Goal: Task Accomplishment & Management: Use online tool/utility

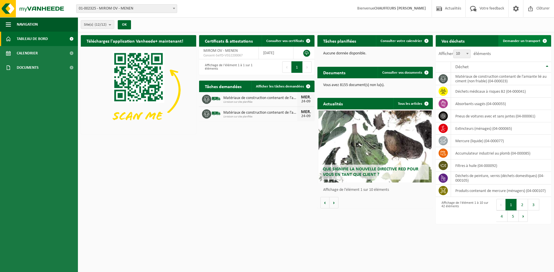
click at [518, 41] on span "Demander un transport" at bounding box center [521, 41] width 37 height 4
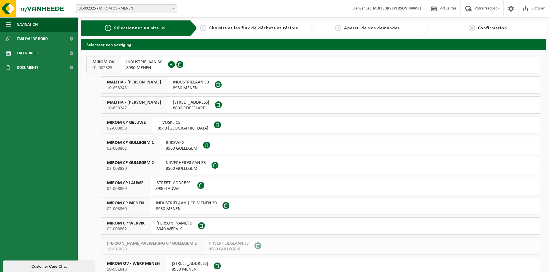
click at [105, 60] on span "MIROM OV" at bounding box center [104, 62] width 22 height 6
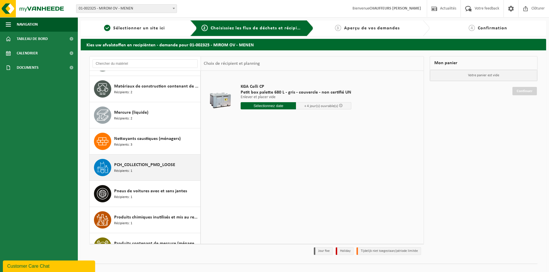
click at [147, 166] on span "PCH_COLLECTION_PMD_LOOSE" at bounding box center [144, 165] width 61 height 7
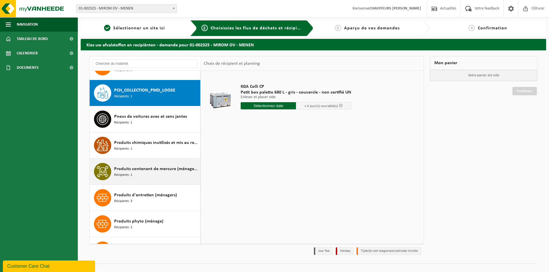
scroll to position [603, 0]
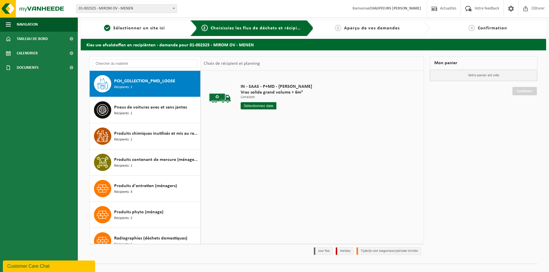
click at [258, 108] on input "text" at bounding box center [259, 105] width 36 height 7
click at [269, 167] on div "24" at bounding box center [266, 166] width 10 height 9
type input "à partir de 2025-09-24"
click at [272, 114] on input "2" at bounding box center [259, 116] width 36 height 7
click at [272, 114] on input "3" at bounding box center [259, 116] width 36 height 7
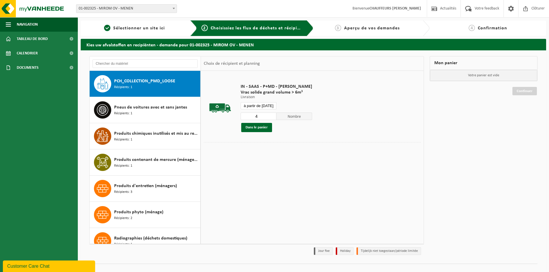
click at [272, 114] on input "4" at bounding box center [259, 116] width 36 height 7
type input "5"
click at [272, 114] on input "5" at bounding box center [259, 116] width 36 height 7
click at [261, 129] on button "Dans le panier" at bounding box center [256, 127] width 31 height 9
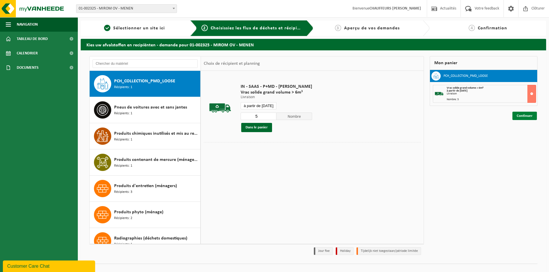
click at [522, 117] on link "Continuer" at bounding box center [525, 116] width 25 height 8
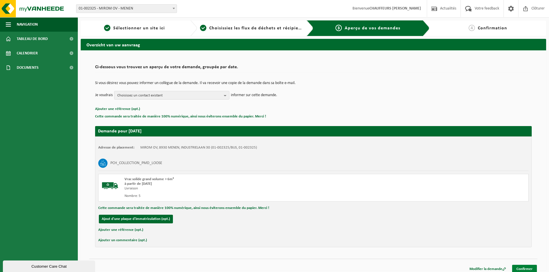
click at [527, 269] on link "Confirmer" at bounding box center [524, 269] width 25 height 8
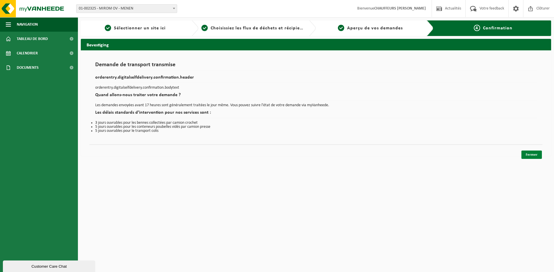
click at [534, 157] on link "Fermer" at bounding box center [531, 155] width 20 height 8
